Goal: Task Accomplishment & Management: Manage account settings

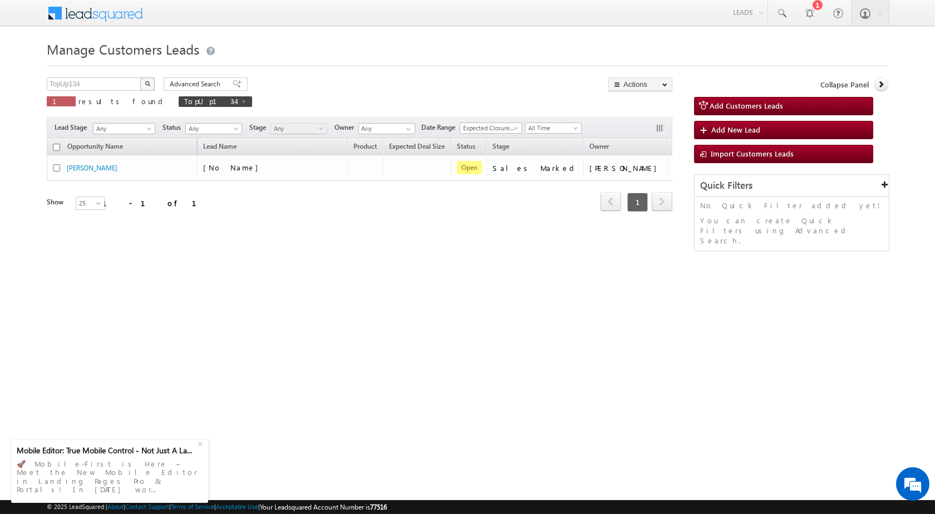
click at [590, 344] on html "Menu [PERSON_NAME] sitar a5@ks erve." at bounding box center [467, 172] width 935 height 344
click at [565, 344] on html "Menu [PERSON_NAME] sitar a5@ks erve." at bounding box center [467, 172] width 935 height 344
click at [121, 82] on input "TopUp134" at bounding box center [94, 83] width 95 height 13
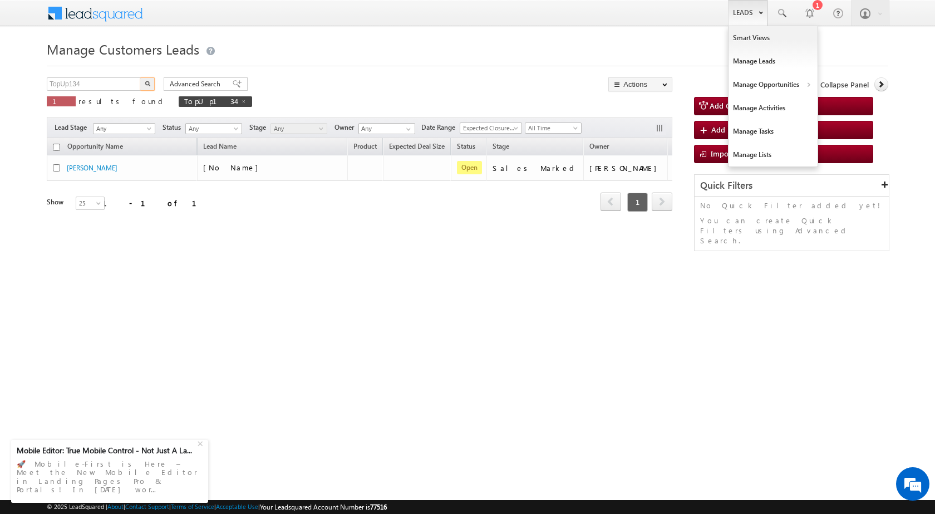
click at [738, 14] on link "Leads" at bounding box center [748, 13] width 40 height 26
click at [859, 107] on link "Customers Leads" at bounding box center [870, 108] width 102 height 23
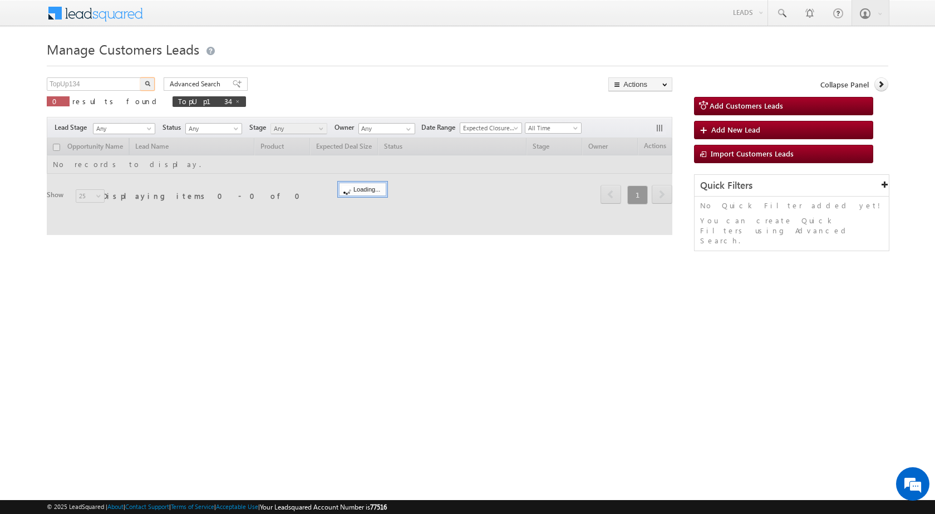
click at [91, 87] on input "TopUp134" at bounding box center [94, 83] width 95 height 13
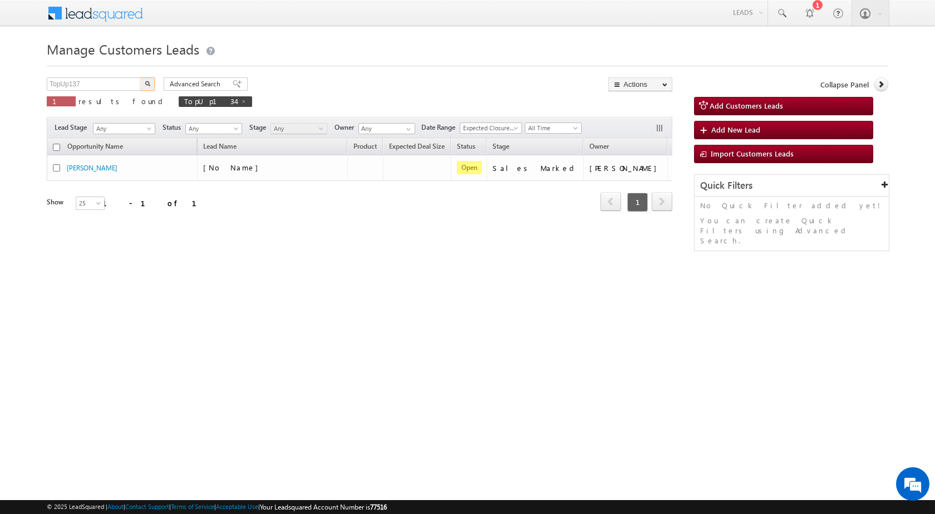
type input "TopUp137"
click at [153, 81] on button "button" at bounding box center [147, 83] width 14 height 13
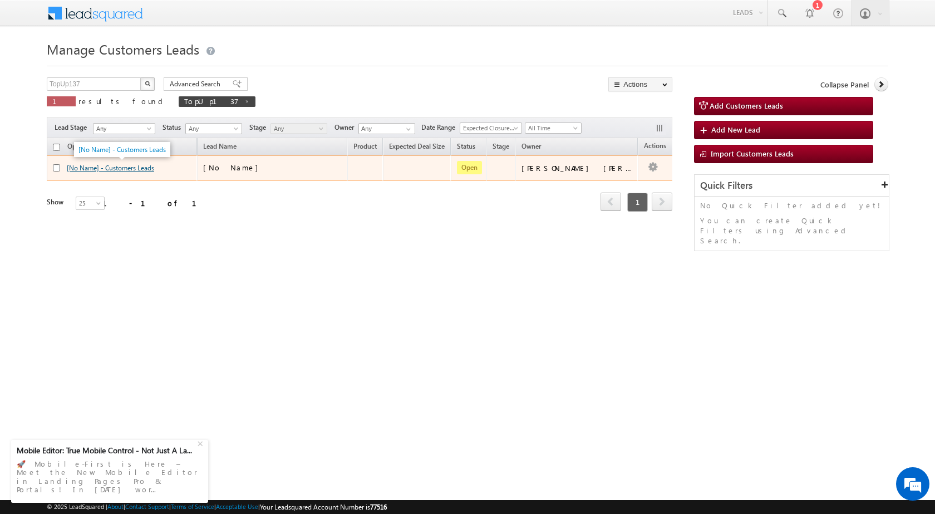
click at [146, 171] on link "[No Name] - Customers Leads" at bounding box center [110, 168] width 87 height 8
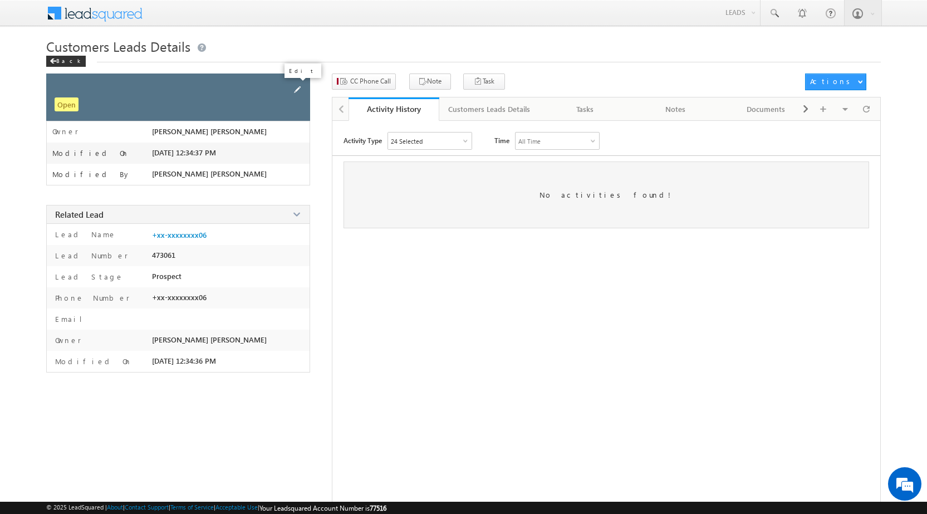
click at [298, 91] on span at bounding box center [297, 90] width 12 height 12
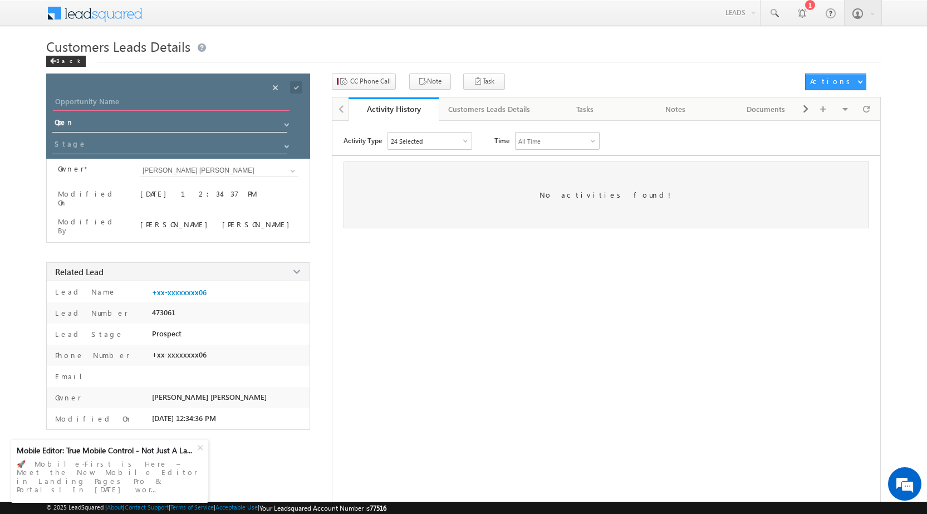
click at [149, 98] on input "Opportunity Name" at bounding box center [171, 103] width 237 height 16
paste input "Shilpaben Pareshkumar Patel"
type input "Shilpaben Pareshkumar Patel"
click at [298, 90] on span at bounding box center [296, 87] width 12 height 12
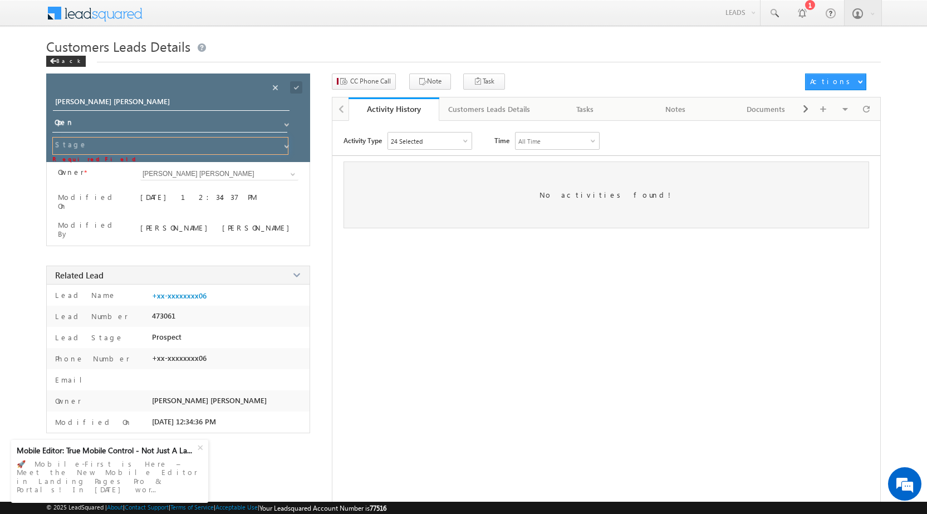
click at [192, 146] on input at bounding box center [170, 146] width 236 height 18
click at [288, 144] on span at bounding box center [286, 146] width 9 height 9
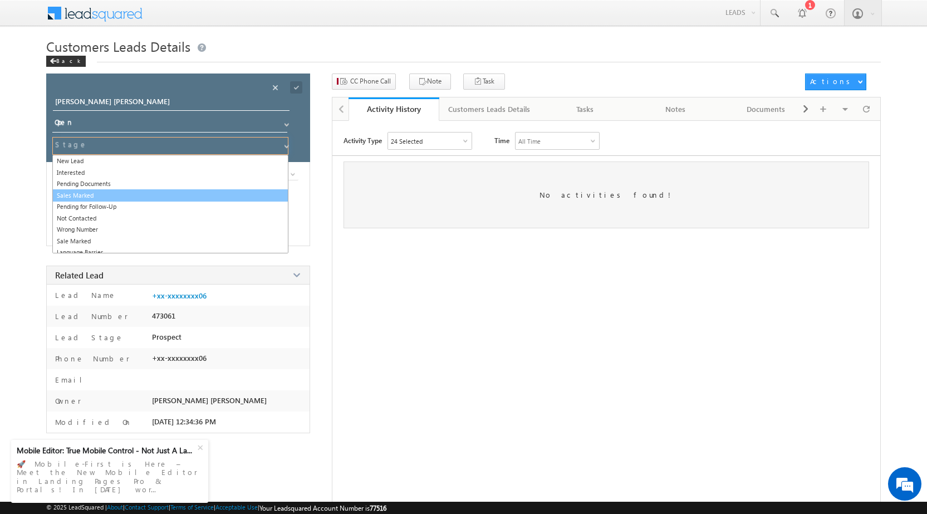
click at [174, 197] on link "Sales Marked" at bounding box center [170, 195] width 236 height 13
type input "Sales Marked"
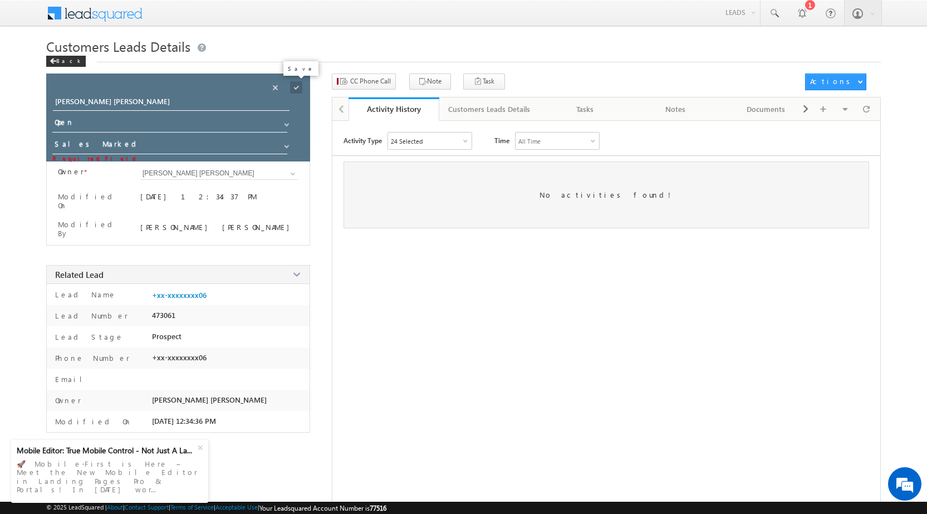
click at [297, 84] on span at bounding box center [296, 87] width 12 height 12
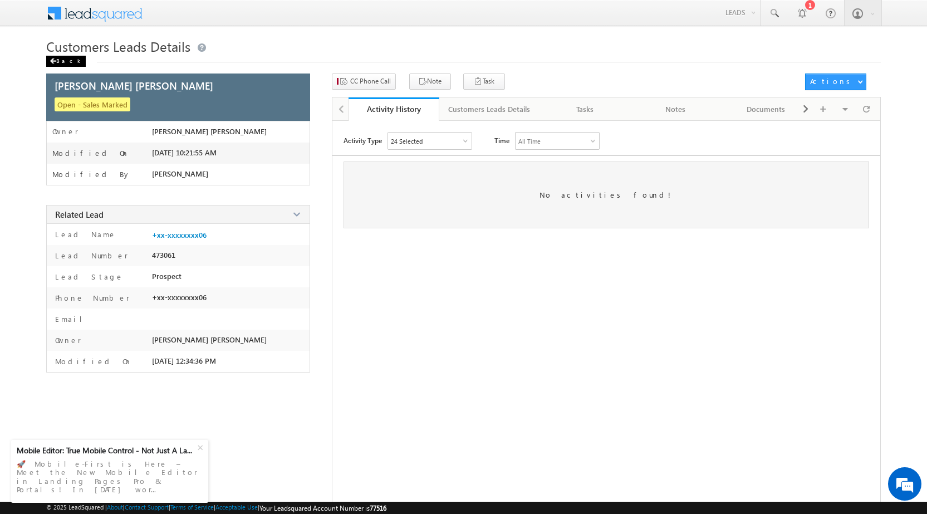
click at [58, 59] on div "Back" at bounding box center [66, 61] width 40 height 11
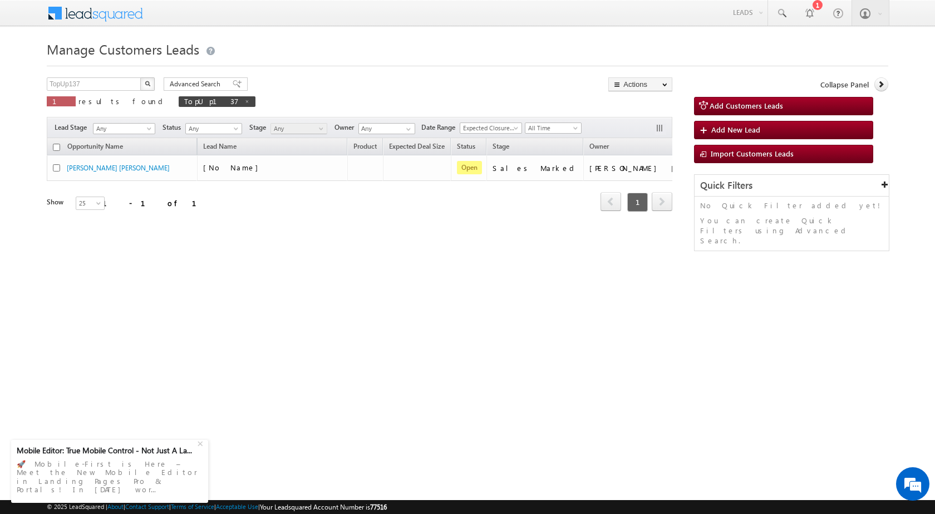
click at [715, 171] on button "button" at bounding box center [720, 166] width 11 height 11
click at [585, 335] on html "Menu [PERSON_NAME] sitar a5@ks erve." at bounding box center [467, 172] width 935 height 344
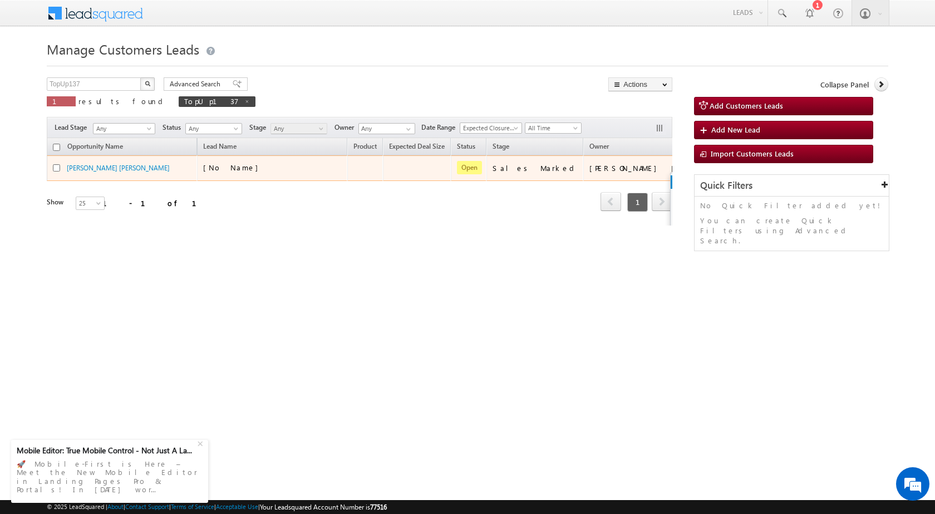
click at [671, 178] on link "Edit" at bounding box center [699, 181] width 56 height 13
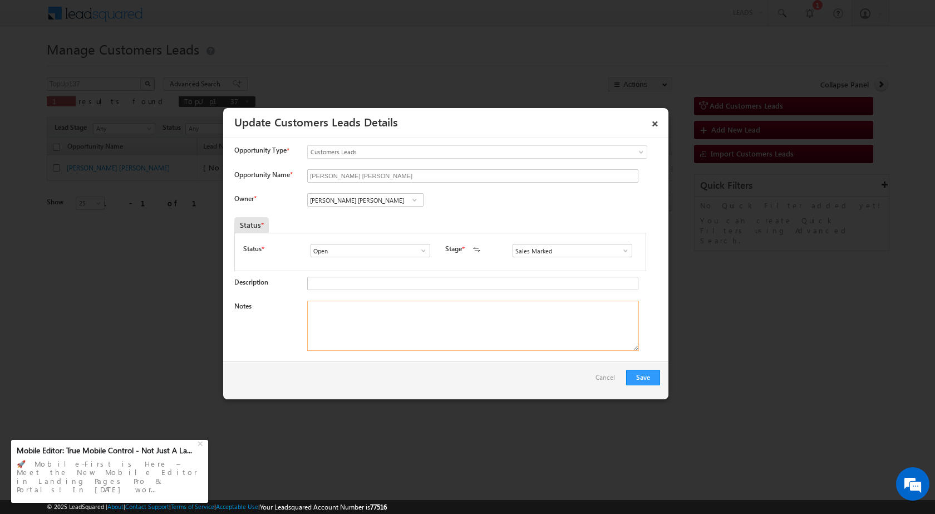
click at [434, 335] on textarea "Notes" at bounding box center [473, 326] width 332 height 50
paste textarea "Shilpaben Pareshkumar Patel"
type textarea "Shilpaben Pareshkumar Patel"
click at [380, 325] on textarea "Shilpaben Pareshkumar Patel" at bounding box center [473, 326] width 332 height 50
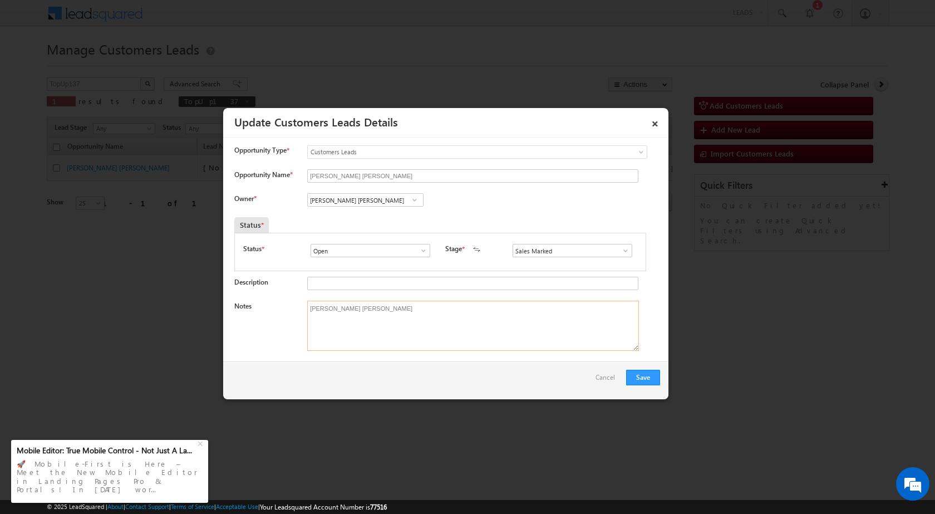
click at [380, 325] on textarea "Shilpaben Pareshkumar Patel" at bounding box center [473, 326] width 332 height 50
click at [338, 200] on input "Javed Qamar Alimuddin Ansari" at bounding box center [365, 199] width 116 height 13
paste input "shaikh.soeab@sgrlimited.in"
click at [340, 215] on link "Shaikh Mohammed Soeab shaikh.soeab@sgrlimited.in" at bounding box center [365, 217] width 116 height 21
type input "Shaikh Mohammed Soeab"
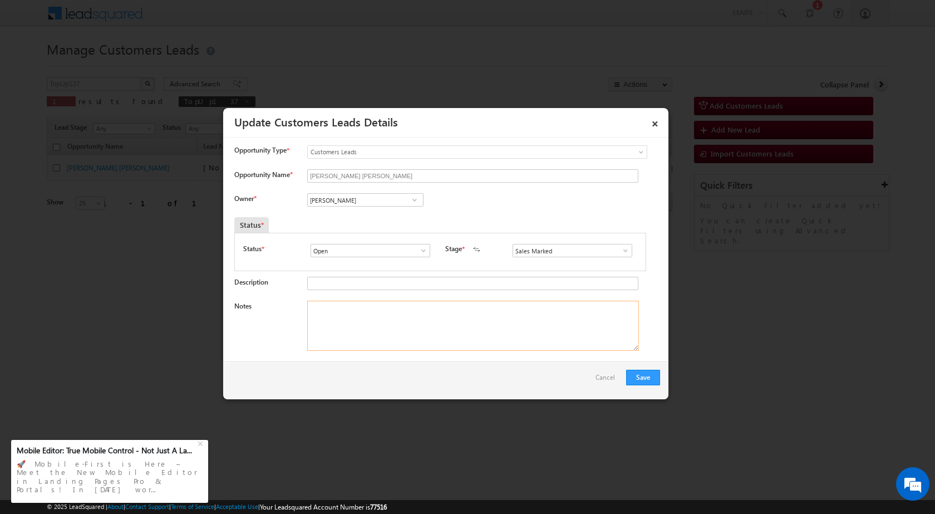
click at [371, 325] on textarea "Notes" at bounding box center [473, 326] width 332 height 50
click at [379, 337] on textarea "Notes" at bounding box center [473, 326] width 332 height 50
paste textarea "Shilpaben Pareshkumar Patel"
click at [428, 308] on textarea "name - Shilpaben Pareshkumar Patel" at bounding box center [473, 326] width 332 height 50
paste textarea "9033999006"
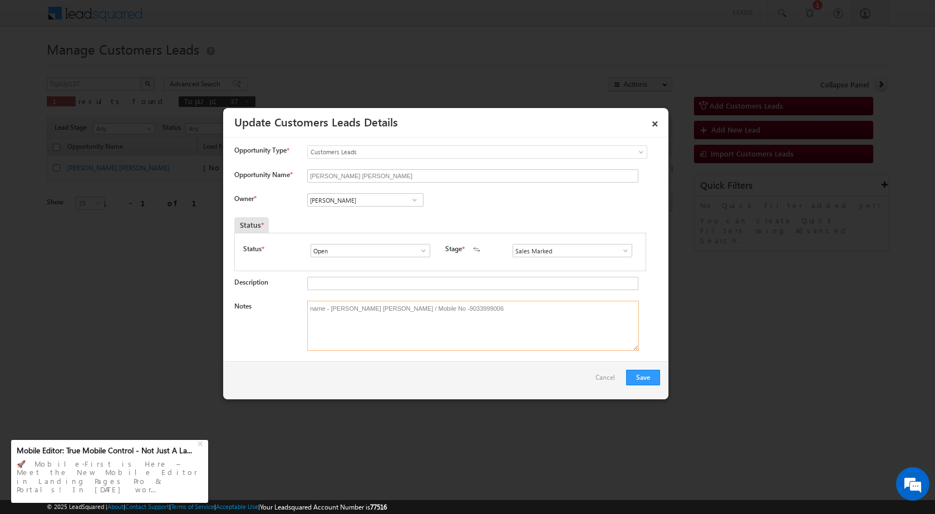
click at [501, 313] on textarea "name - Shilpaben Pareshkumar Patel / Mobile No -9033999006" at bounding box center [473, 326] width 332 height 50
type textarea "name - Shilpaben Pareshkumar Patel / Mobile No - 9033999006 / Cust Interested i…"
click at [634, 376] on button "Save" at bounding box center [643, 378] width 34 height 16
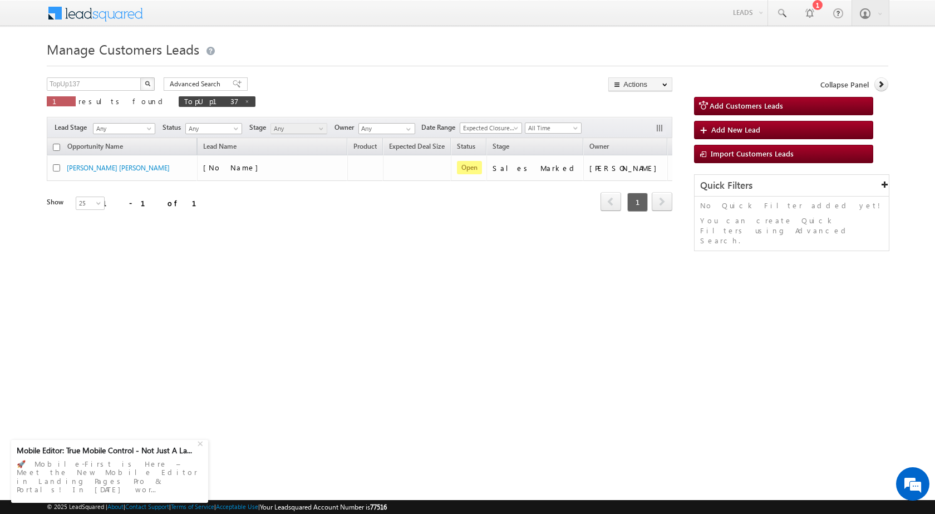
drag, startPoint x: 293, startPoint y: 360, endPoint x: 186, endPoint y: 6, distance: 370.1
click at [289, 341] on html "Menu [PERSON_NAME] sitar a5@ks erve." at bounding box center [467, 172] width 935 height 344
